Goal: Transaction & Acquisition: Subscribe to service/newsletter

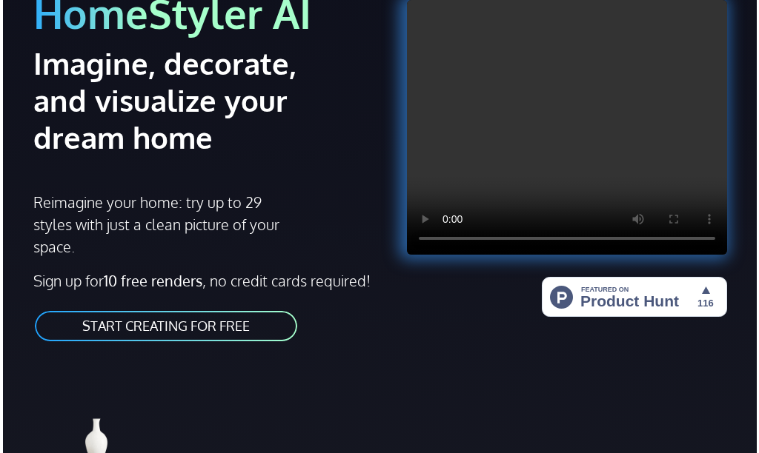
scroll to position [148, 0]
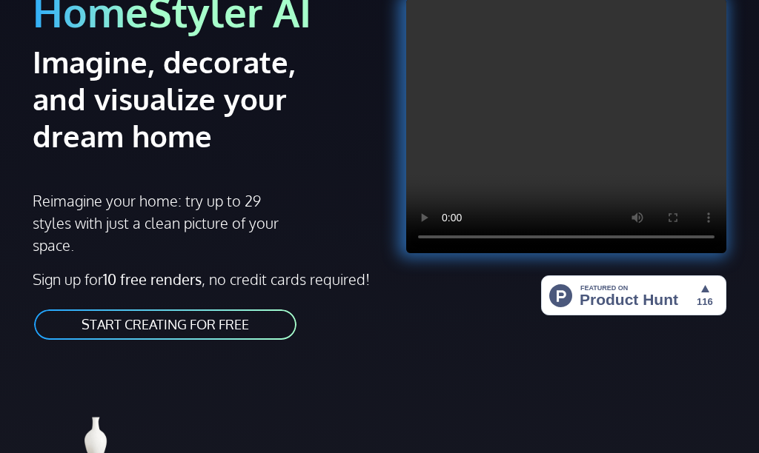
click at [213, 324] on link "START CREATING FOR FREE" at bounding box center [165, 324] width 265 height 33
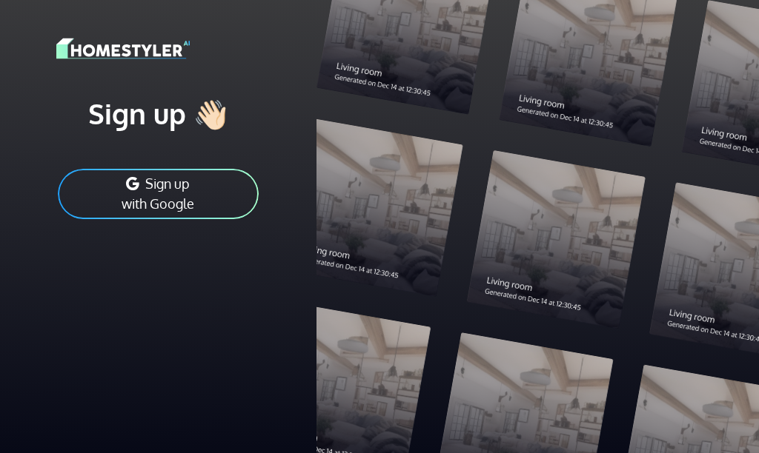
click at [203, 111] on h1 "Sign up 👋🏻" at bounding box center [158, 114] width 204 height 35
click at [222, 112] on h1 "Sign up 👋🏻" at bounding box center [158, 114] width 204 height 35
click at [186, 194] on button "Sign up with Google" at bounding box center [158, 193] width 204 height 53
